Goal: Navigation & Orientation: Find specific page/section

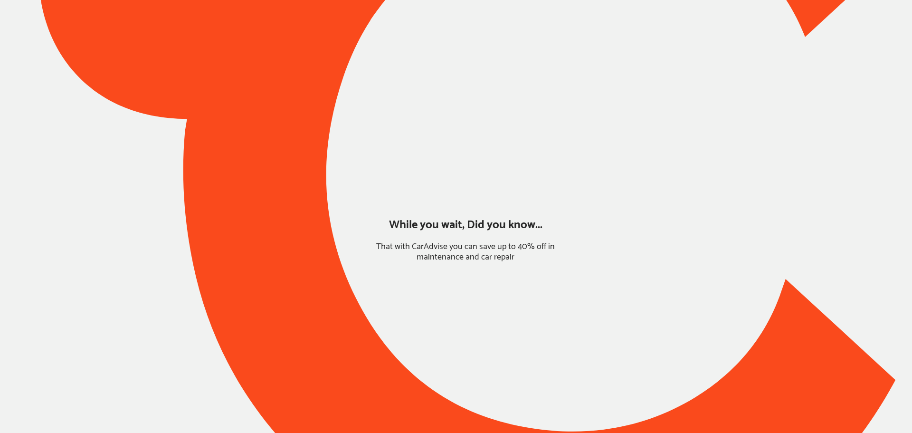
type input "*****"
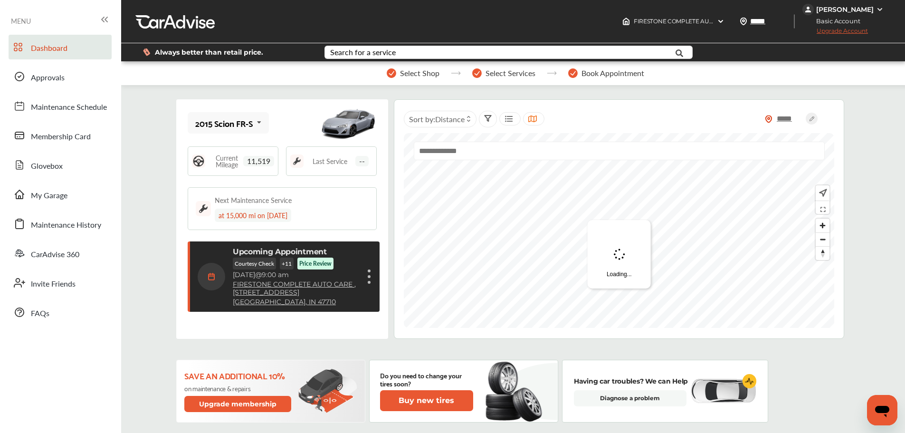
click at [66, 71] on link "Approvals" at bounding box center [60, 76] width 103 height 25
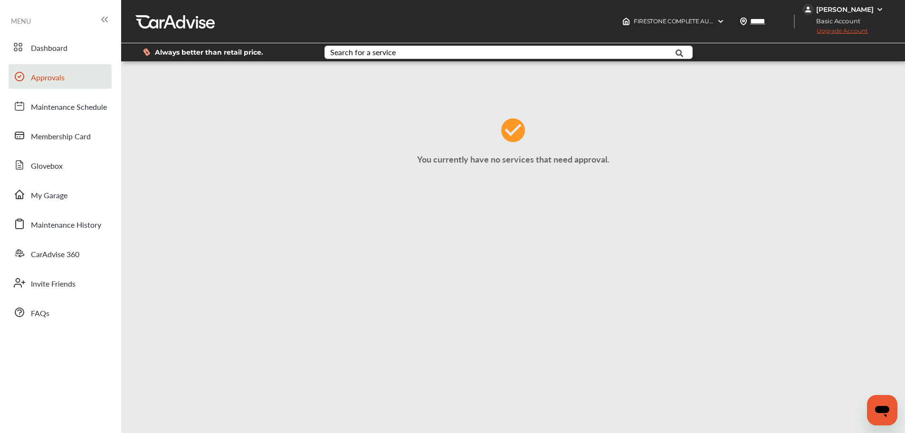
click at [68, 195] on link "My Garage" at bounding box center [60, 194] width 103 height 25
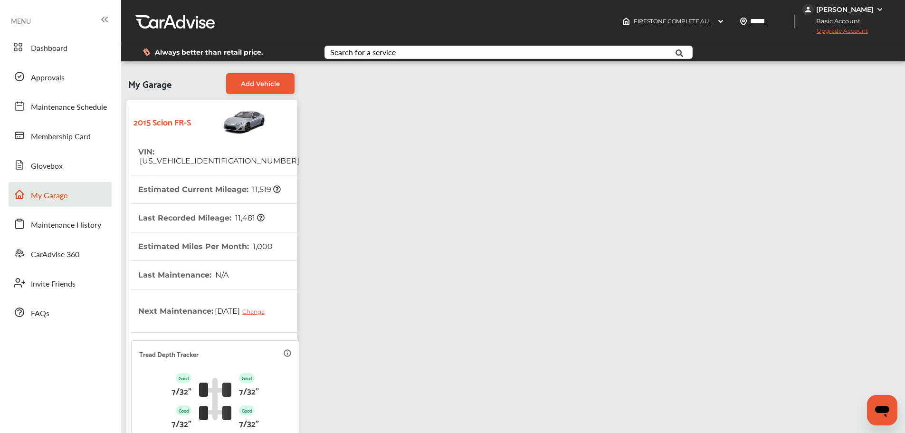
click at [229, 234] on th "Estimated Miles Per Month : 1,000" at bounding box center [205, 246] width 134 height 28
click at [61, 41] on link "Dashboard" at bounding box center [60, 47] width 103 height 25
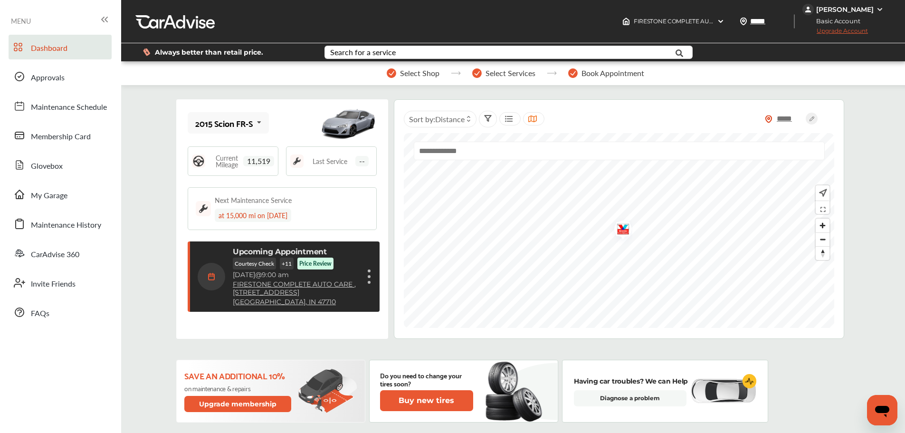
click at [203, 257] on div "Upcoming Appointment Courtesy Check + 11 Price Review Thursday, Aug 28 @ 9:00 a…" at bounding box center [278, 276] width 161 height 59
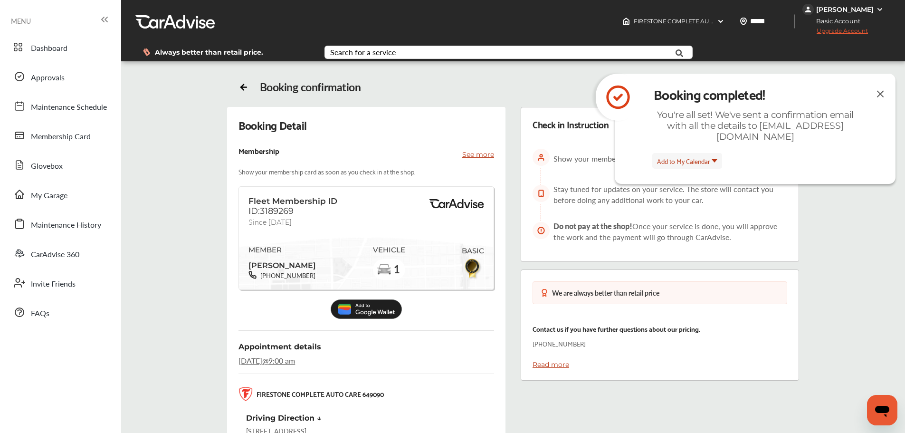
drag, startPoint x: 75, startPoint y: 79, endPoint x: 84, endPoint y: 79, distance: 9.0
click at [75, 79] on link "Approvals" at bounding box center [60, 76] width 103 height 25
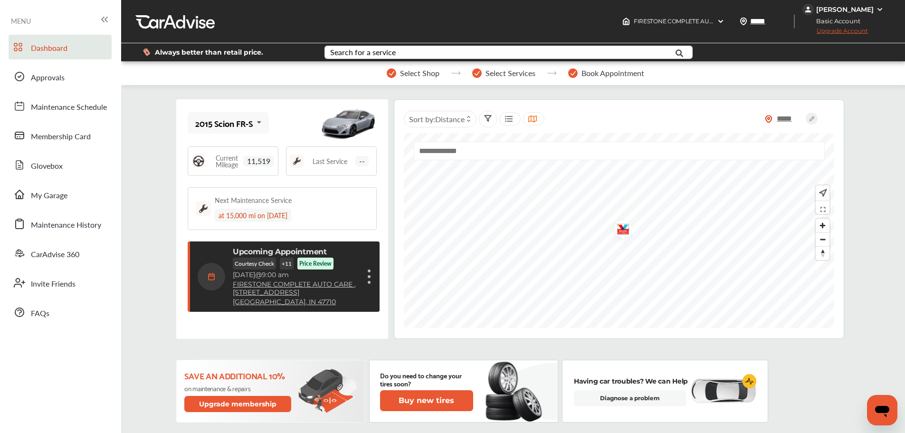
click at [68, 80] on link "Approvals" at bounding box center [60, 76] width 103 height 25
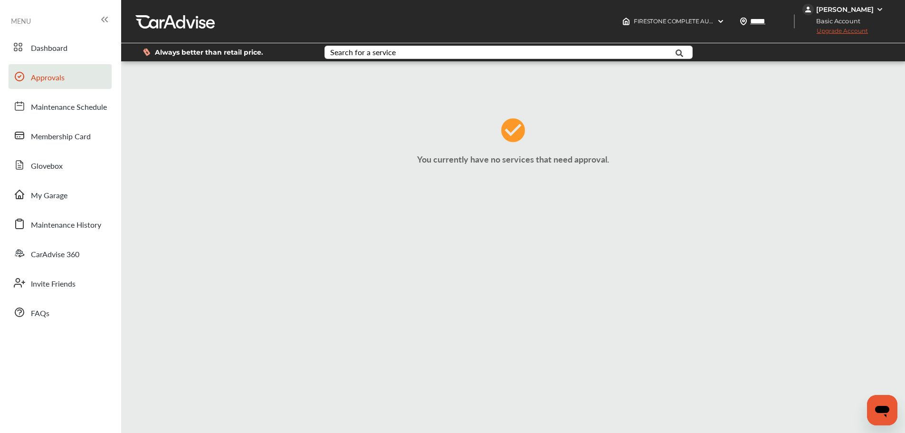
click at [84, 48] on link "Dashboard" at bounding box center [60, 47] width 103 height 25
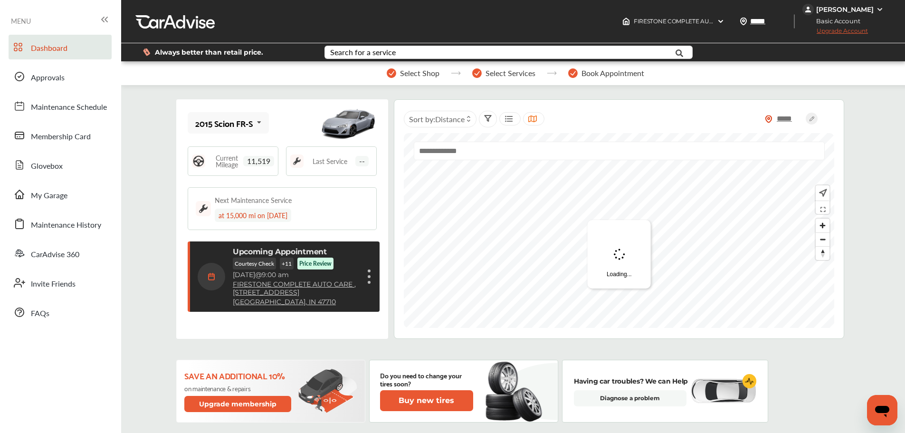
click at [85, 72] on link "Approvals" at bounding box center [60, 76] width 103 height 25
